Goal: Task Accomplishment & Management: Use online tool/utility

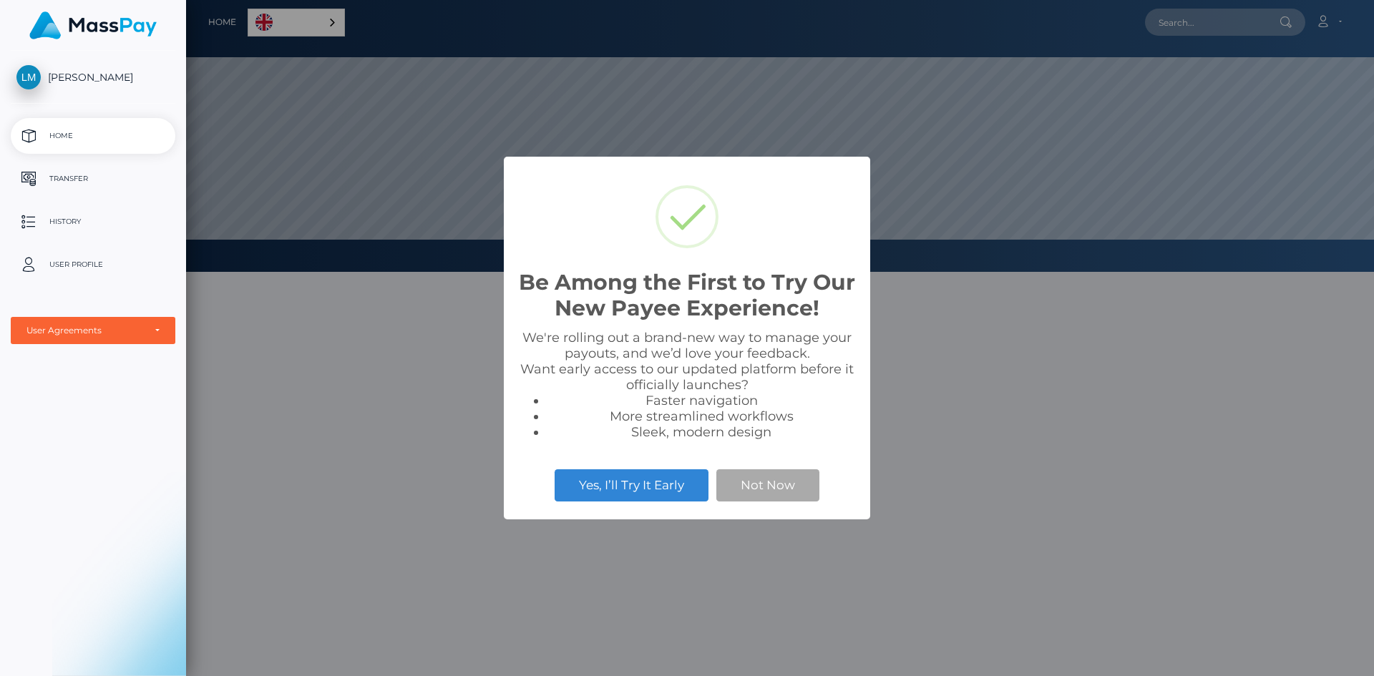
scroll to position [272, 1188]
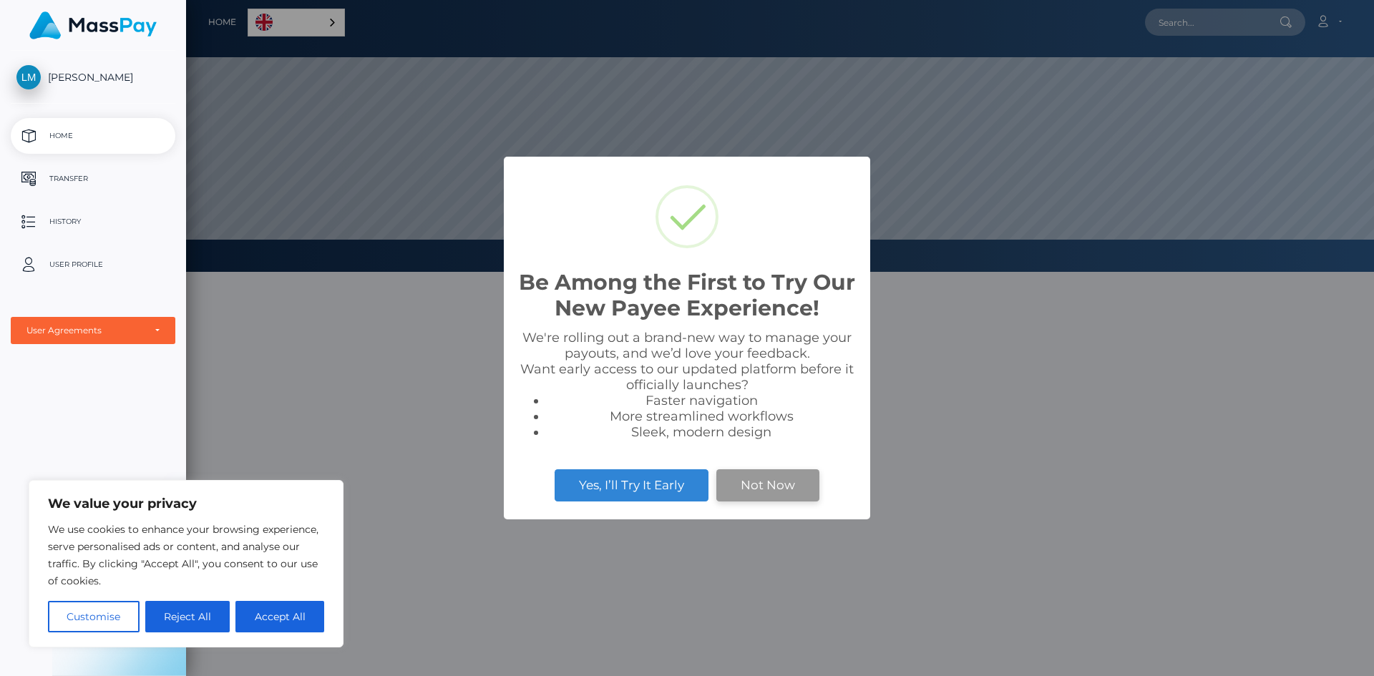
click at [744, 485] on button "Not Now" at bounding box center [767, 484] width 103 height 31
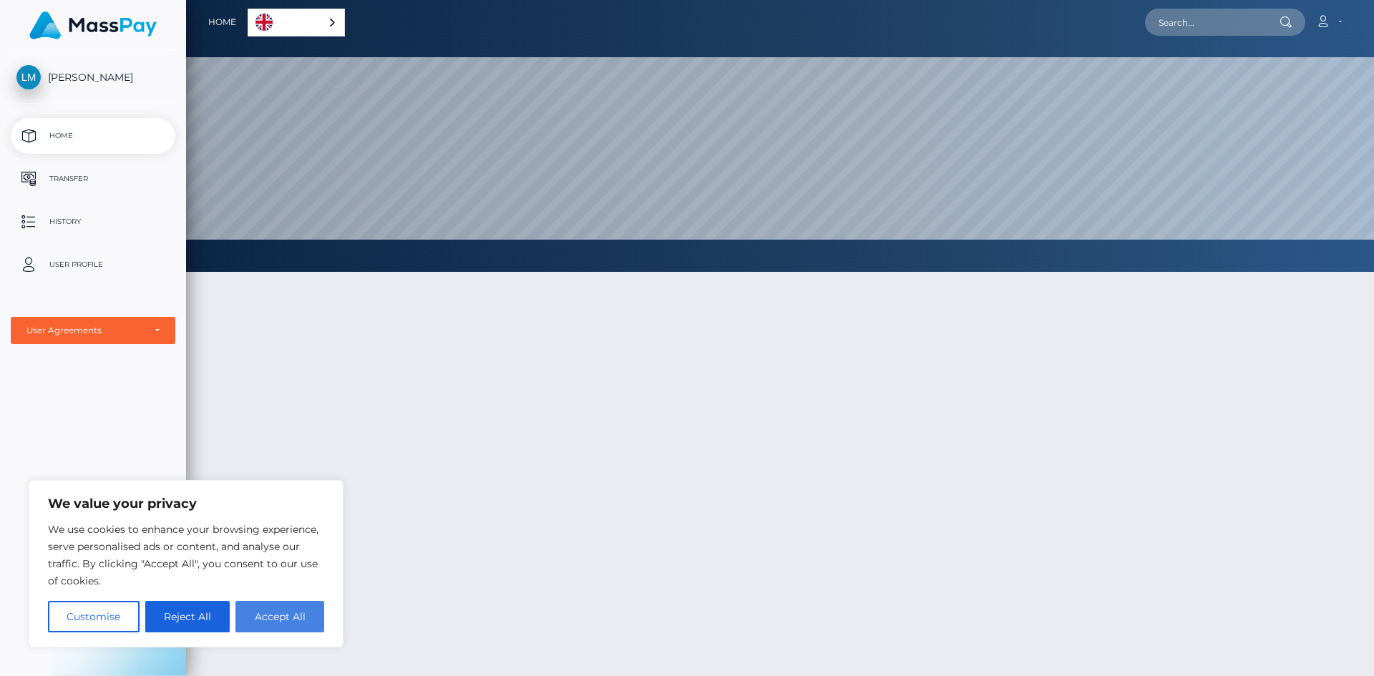
click at [273, 622] on button "Accept All" at bounding box center [279, 616] width 89 height 31
checkbox input "true"
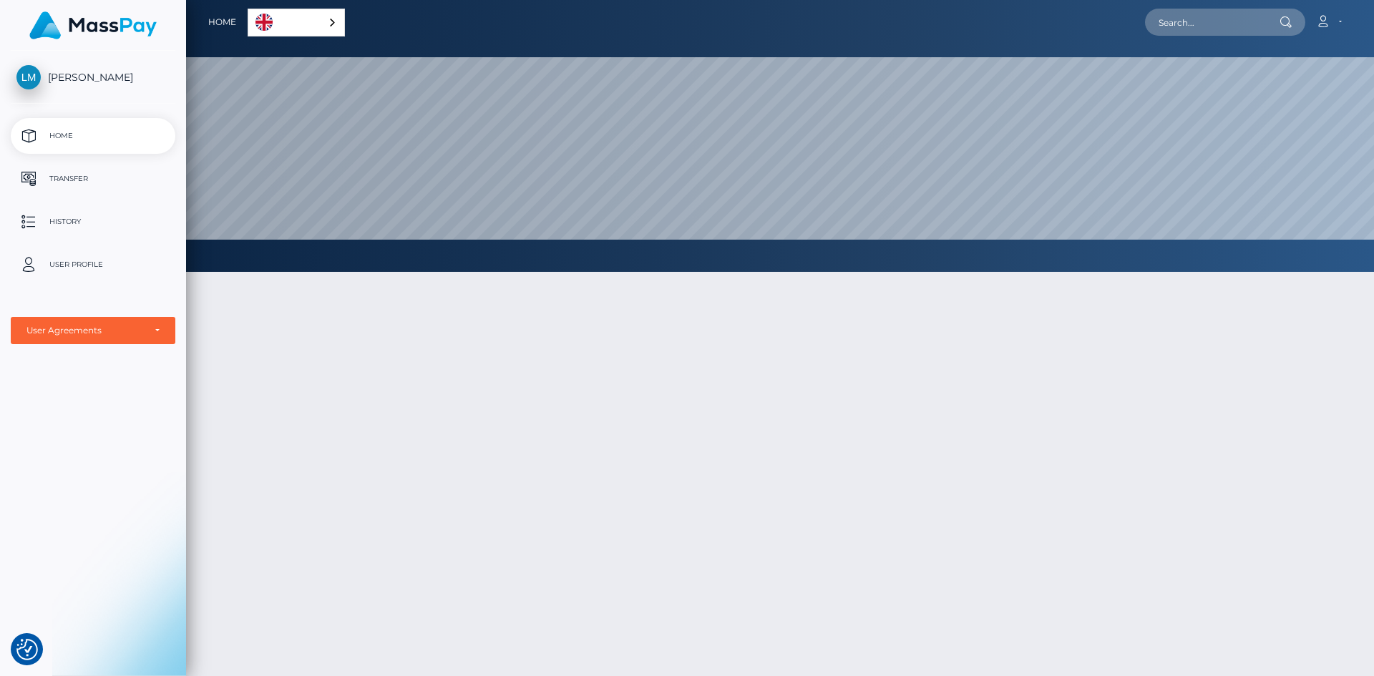
click at [321, 26] on div "English" at bounding box center [296, 23] width 97 height 28
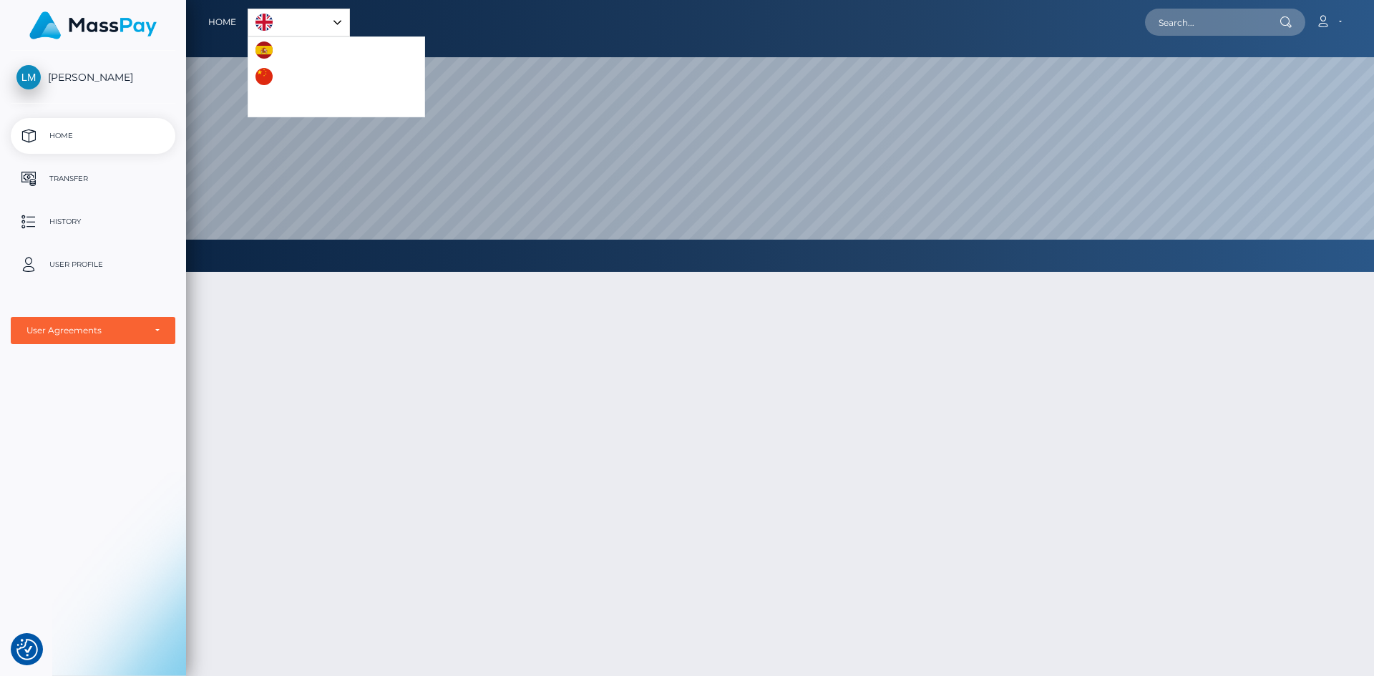
click at [322, 16] on link "English" at bounding box center [298, 22] width 101 height 26
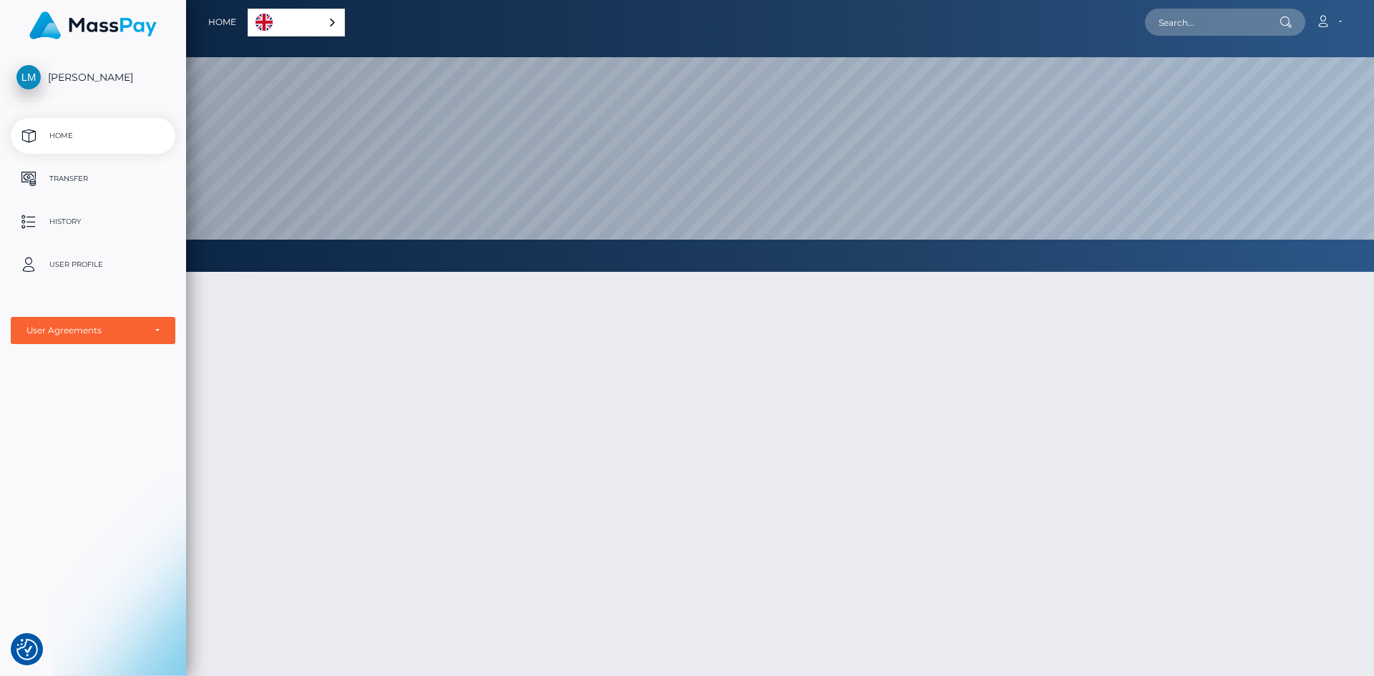
click at [70, 188] on p "Transfer" at bounding box center [92, 178] width 153 height 21
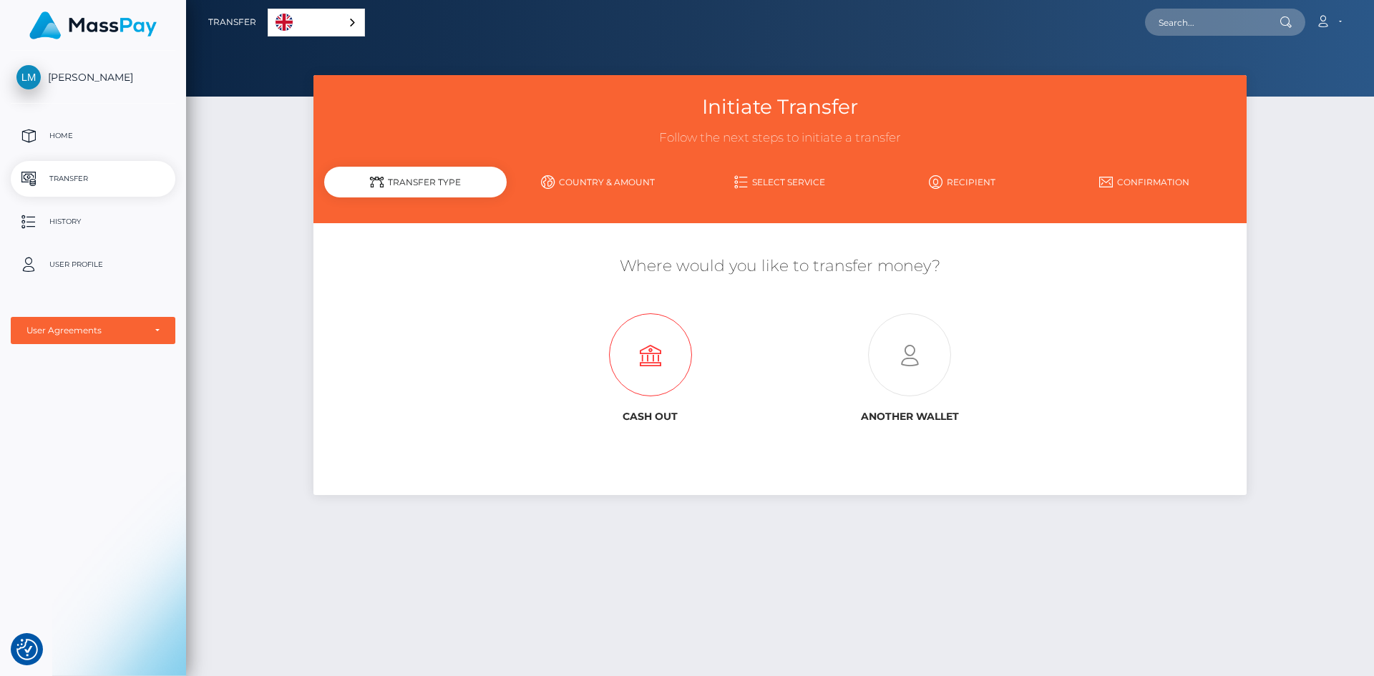
click at [643, 365] on icon at bounding box center [650, 355] width 259 height 83
click at [628, 174] on link "Country & Amount" at bounding box center [598, 182] width 182 height 25
click at [618, 180] on link "Country & Amount" at bounding box center [598, 182] width 182 height 25
click at [906, 361] on icon at bounding box center [909, 355] width 259 height 83
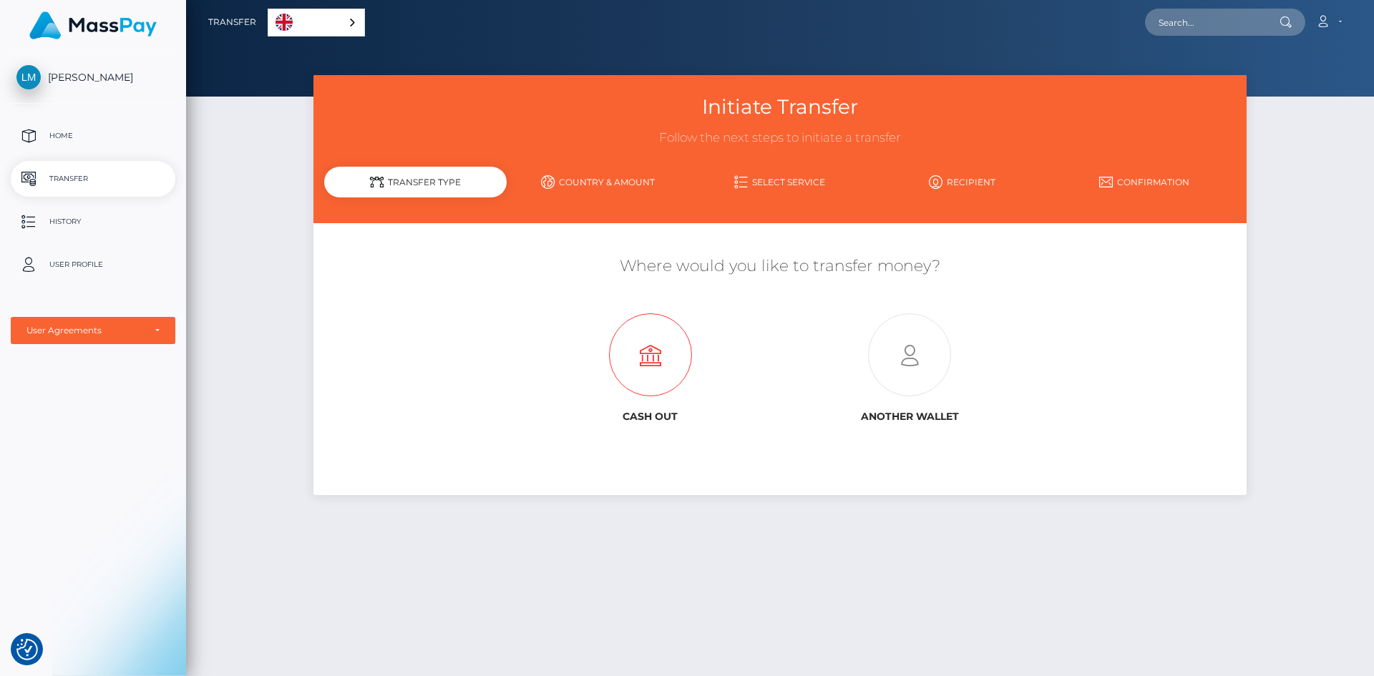
click at [660, 359] on icon at bounding box center [650, 355] width 259 height 83
click at [70, 218] on p "History" at bounding box center [92, 221] width 153 height 21
click at [97, 267] on p "User Profile" at bounding box center [92, 264] width 153 height 21
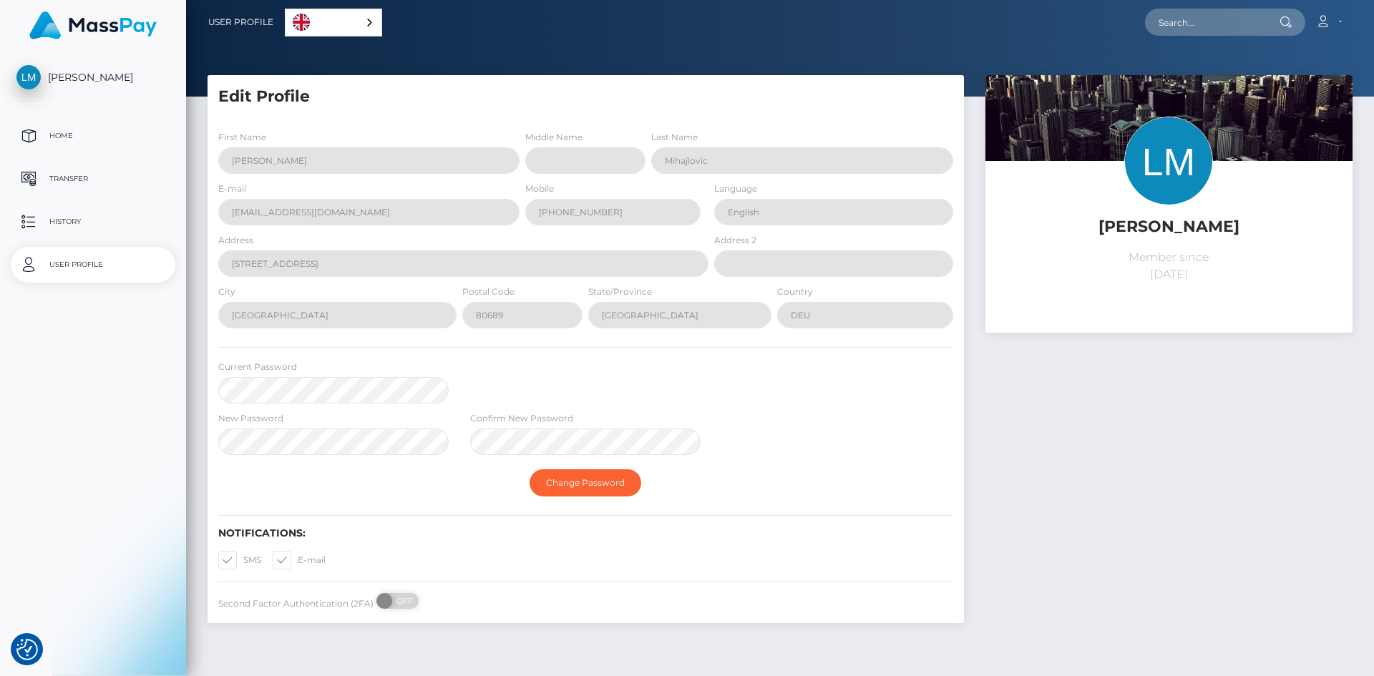
select select
click at [74, 226] on p "History" at bounding box center [92, 221] width 153 height 21
click at [70, 178] on p "Transfer" at bounding box center [92, 178] width 153 height 21
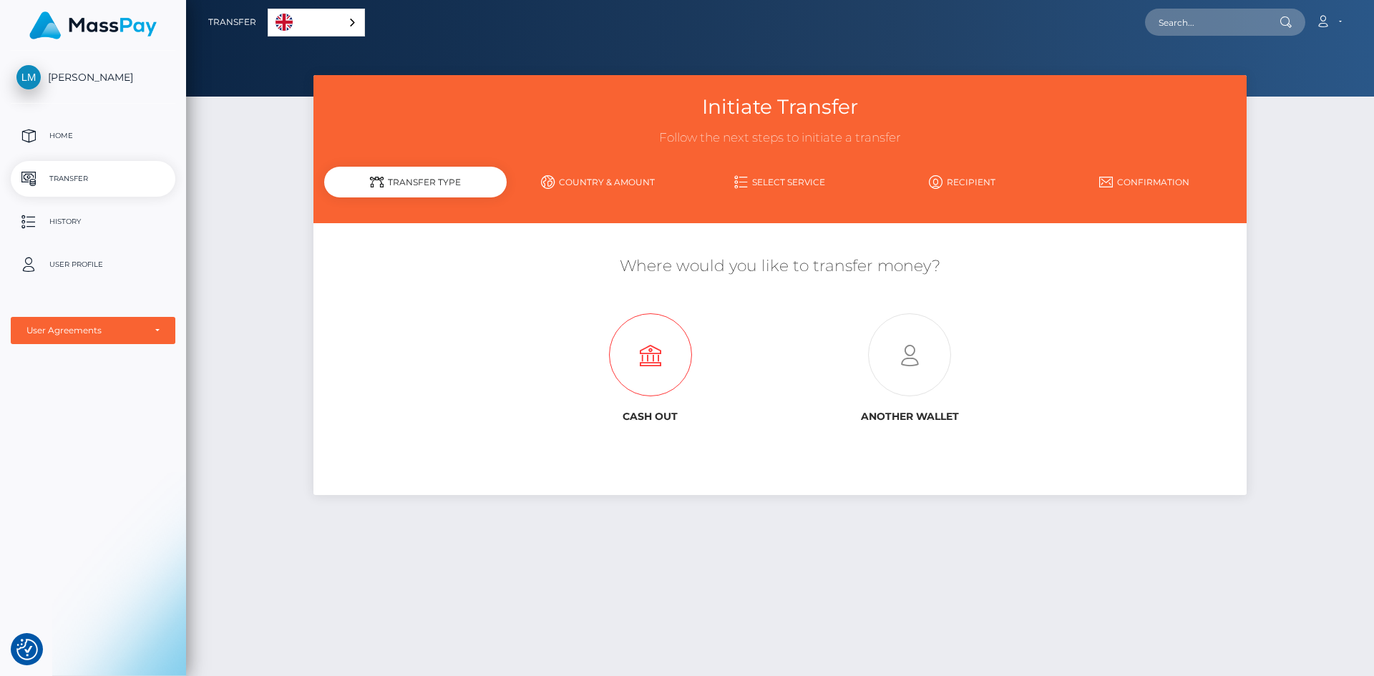
click at [658, 359] on icon at bounding box center [650, 355] width 259 height 83
